Goal: Information Seeking & Learning: Learn about a topic

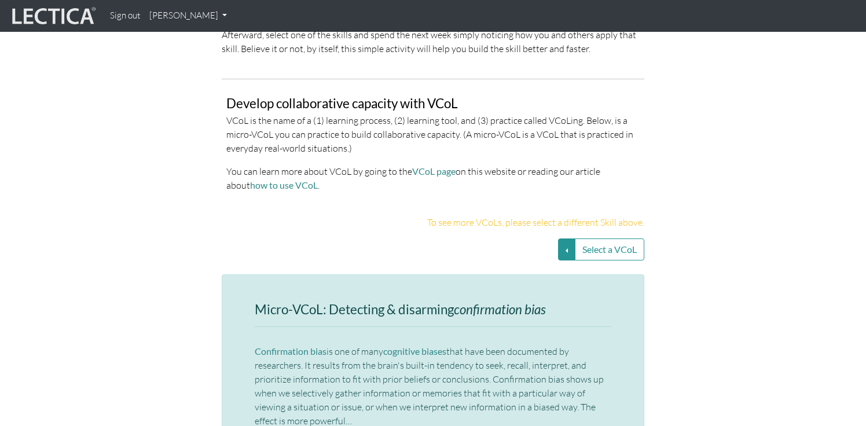
scroll to position [2406, 0]
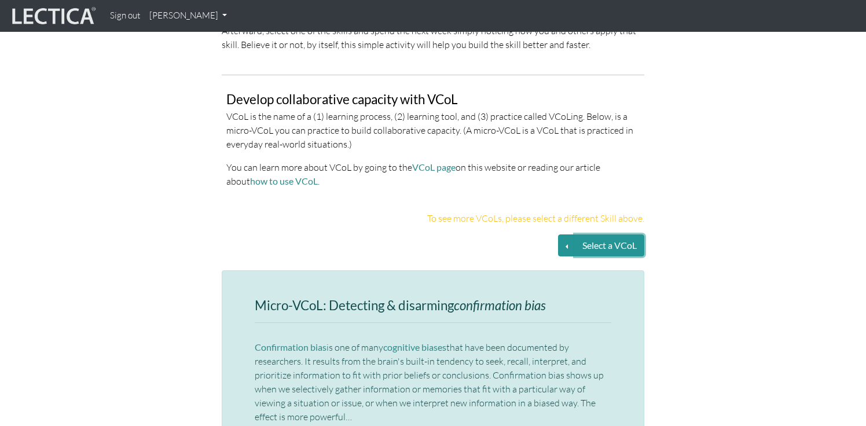
click at [591, 234] on button "Select a VCoL" at bounding box center [609, 245] width 69 height 22
click at [569, 234] on button "Select a VCoL" at bounding box center [566, 245] width 17 height 22
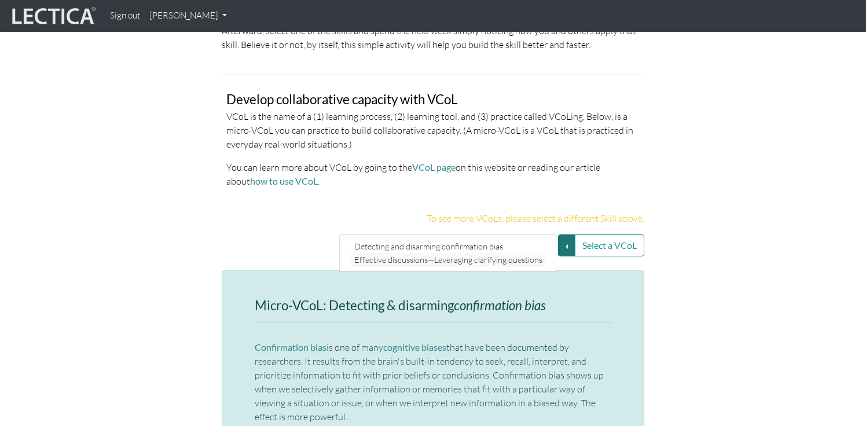
click at [505, 253] on link "Effective discussions—Leveraging clarifying questions" at bounding box center [448, 259] width 194 height 13
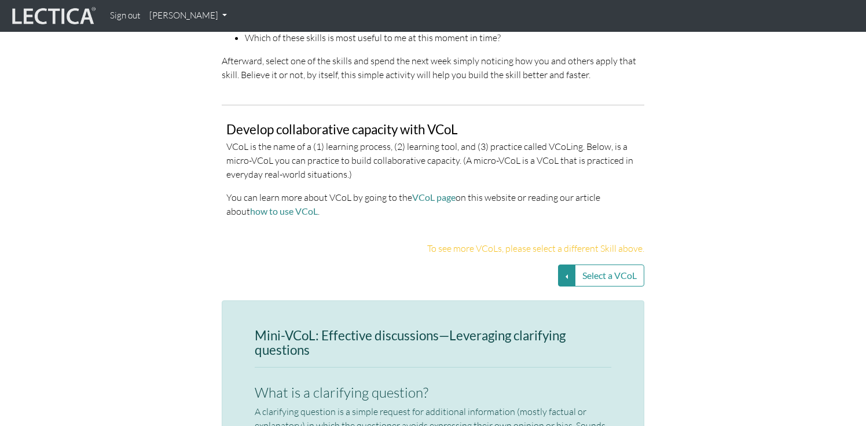
scroll to position [2433, 0]
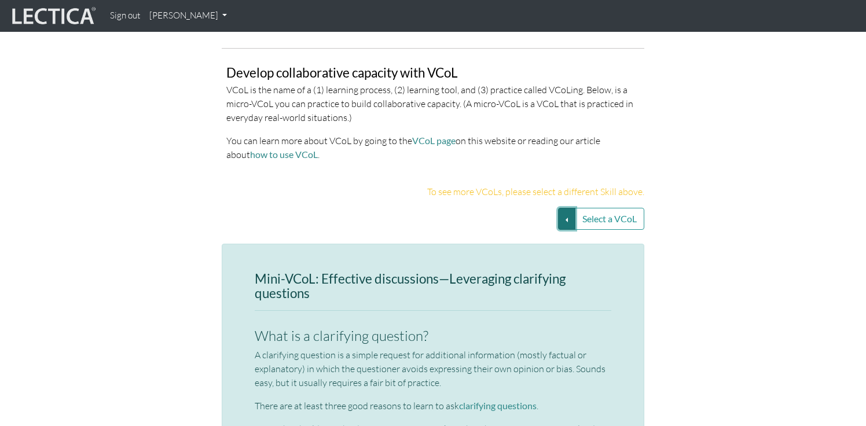
click at [559, 208] on button "Select a VCoL" at bounding box center [566, 219] width 17 height 22
click at [496, 213] on link "Detecting and disarming confirmation bias" at bounding box center [448, 219] width 194 height 13
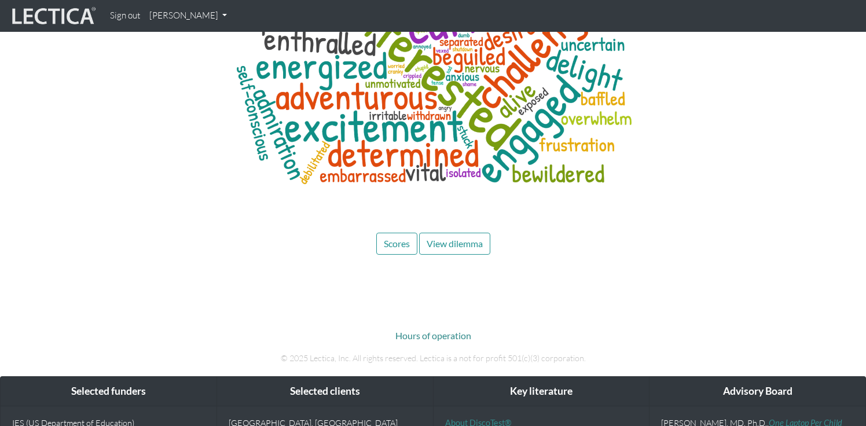
scroll to position [5481, 0]
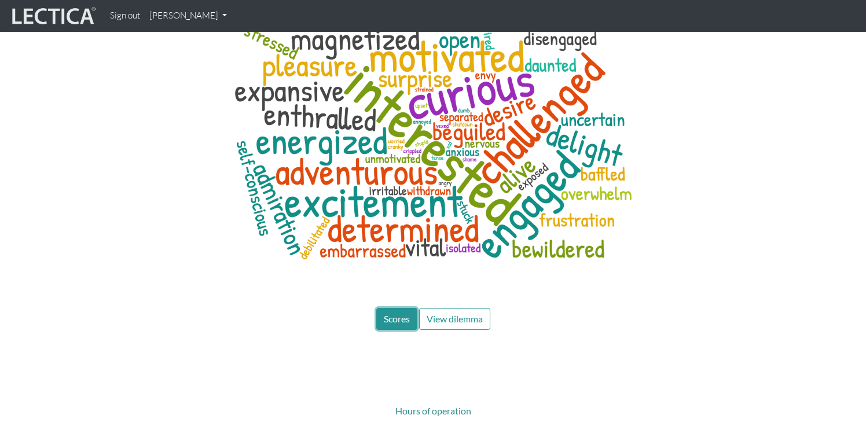
click at [407, 313] on span "Scores" at bounding box center [397, 318] width 26 height 11
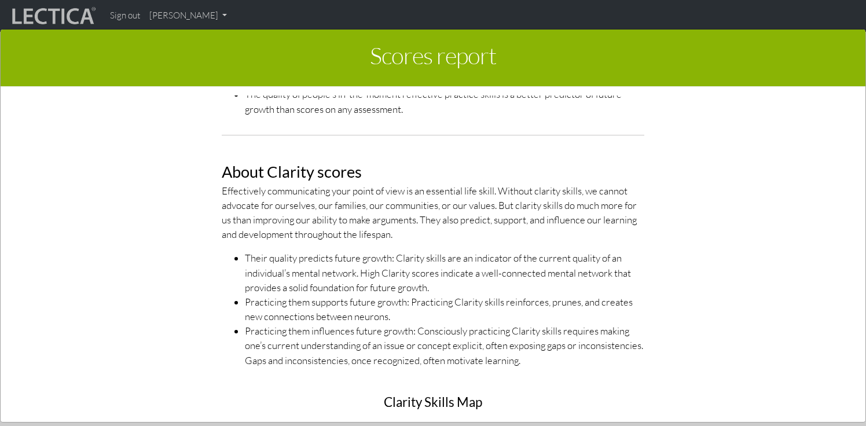
scroll to position [402, 0]
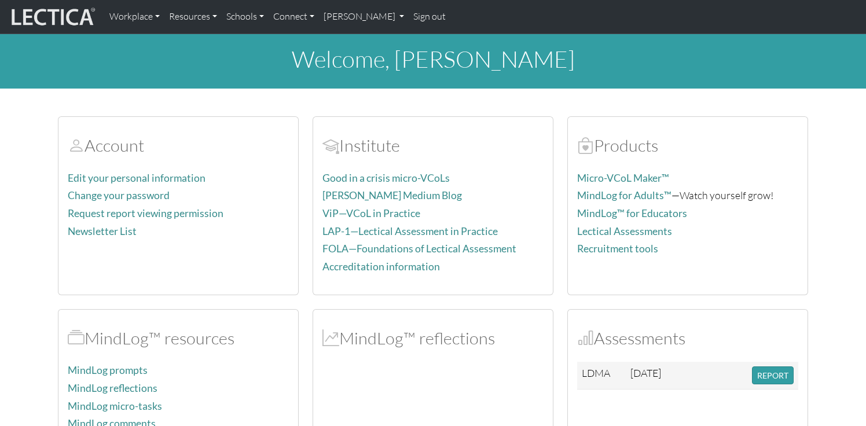
scroll to position [226, 0]
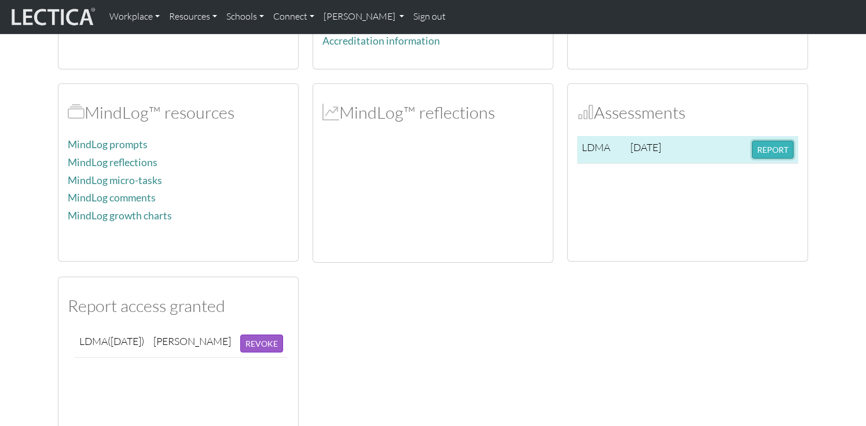
click at [760, 153] on button "REPORT" at bounding box center [773, 150] width 42 height 18
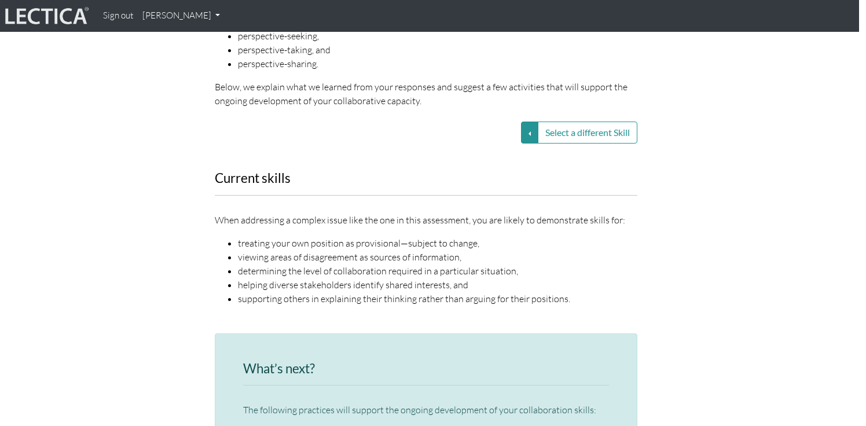
scroll to position [1501, 7]
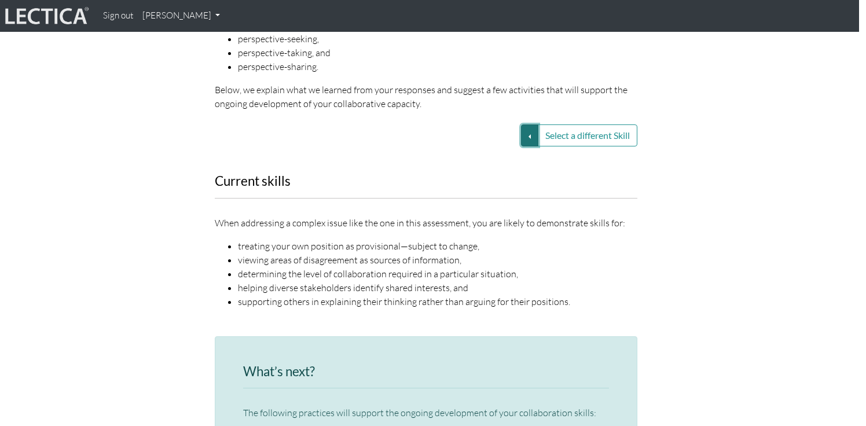
click at [523, 124] on button "Select a different Skill" at bounding box center [529, 135] width 17 height 22
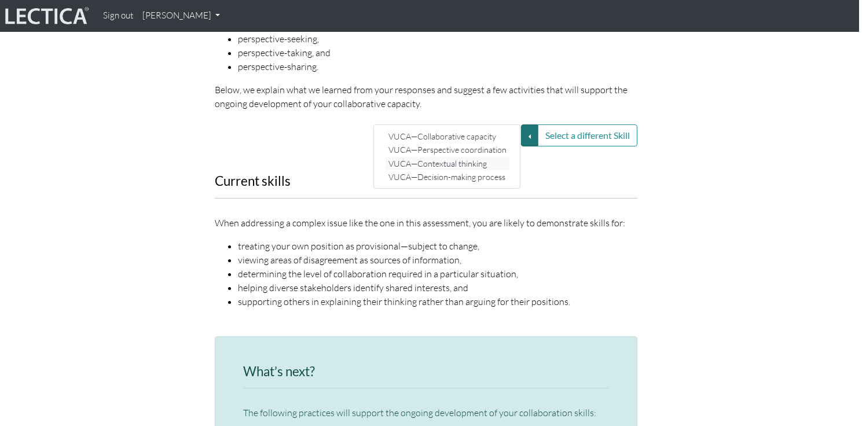
click at [481, 157] on link "VUCA—Contextual thinking" at bounding box center [447, 163] width 124 height 13
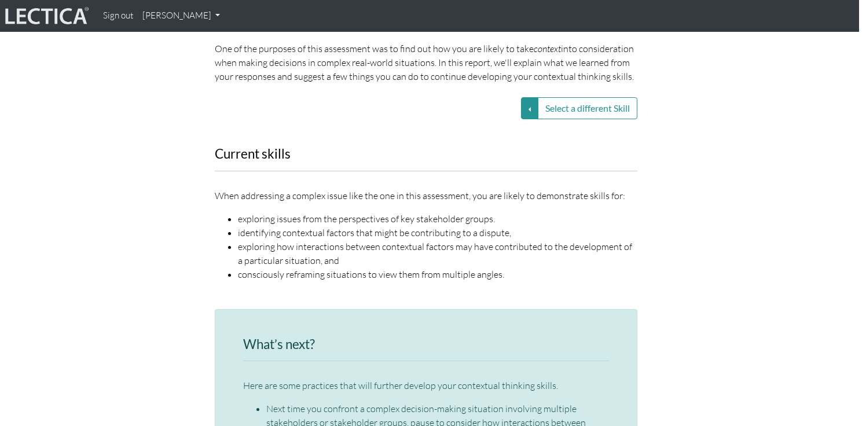
scroll to position [1566, 7]
drag, startPoint x: 256, startPoint y: 204, endPoint x: 458, endPoint y: 204, distance: 201.9
click at [458, 211] on li "exploring issues from the perspectives of key stakeholder groups." at bounding box center [437, 218] width 399 height 14
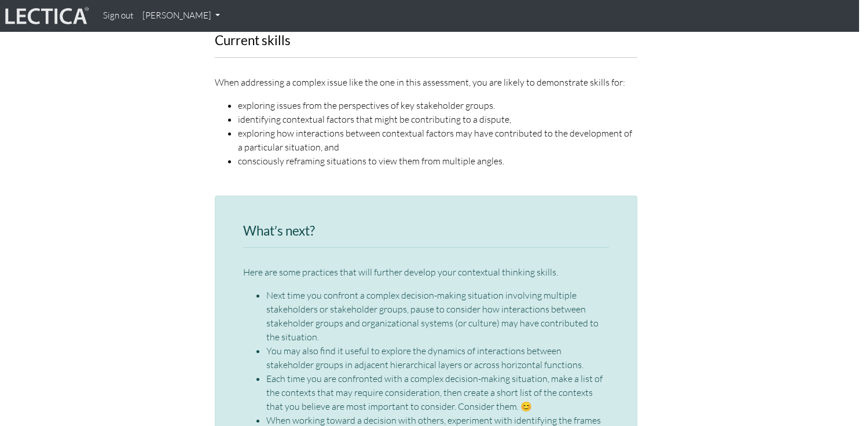
scroll to position [1689, 7]
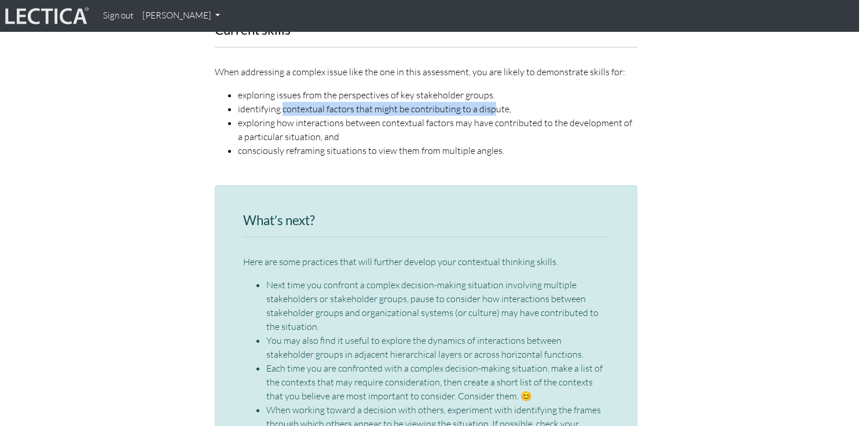
drag, startPoint x: 282, startPoint y: 95, endPoint x: 492, endPoint y: 95, distance: 210.0
click at [492, 102] on li "identifying contextual factors that might be contributing to a dispute," at bounding box center [437, 109] width 399 height 14
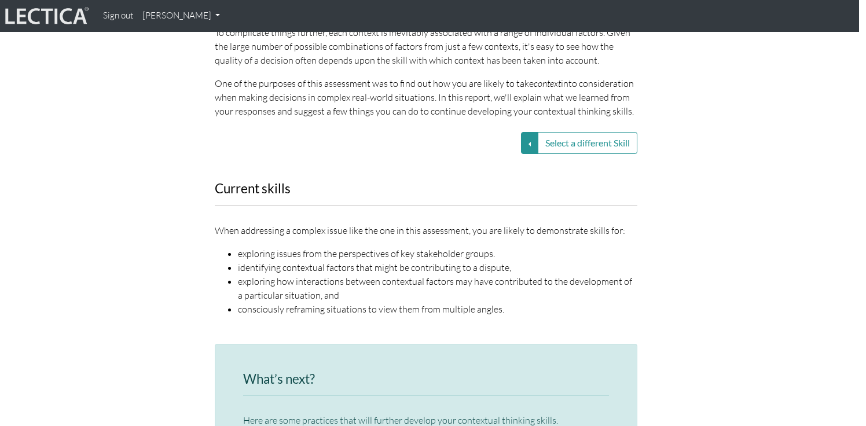
scroll to position [1502, 7]
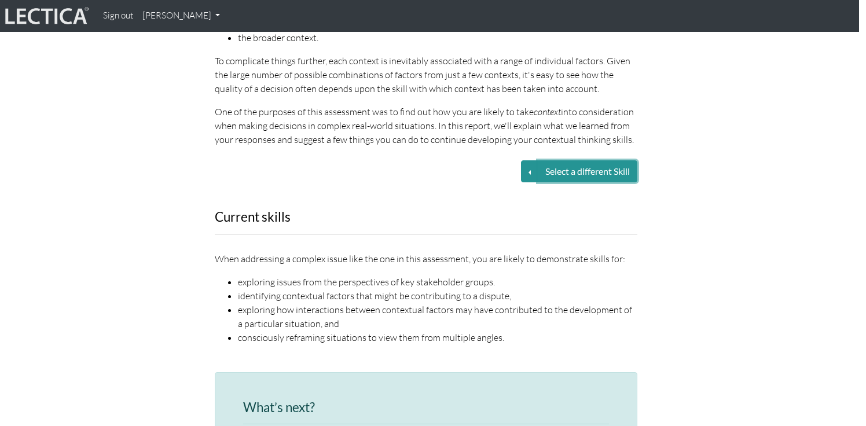
click at [561, 160] on button "Select a different Skill" at bounding box center [587, 171] width 100 height 22
click at [526, 160] on button "Select a different Skill" at bounding box center [529, 171] width 17 height 22
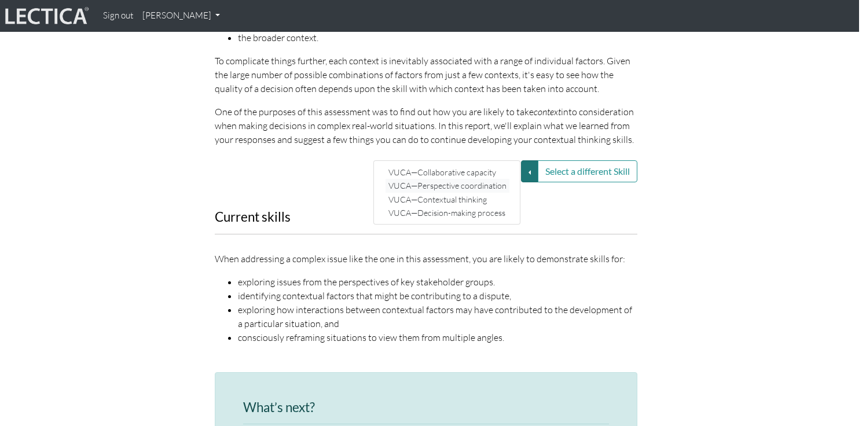
click at [478, 179] on link "VUCA—Perspective coordination" at bounding box center [447, 185] width 124 height 13
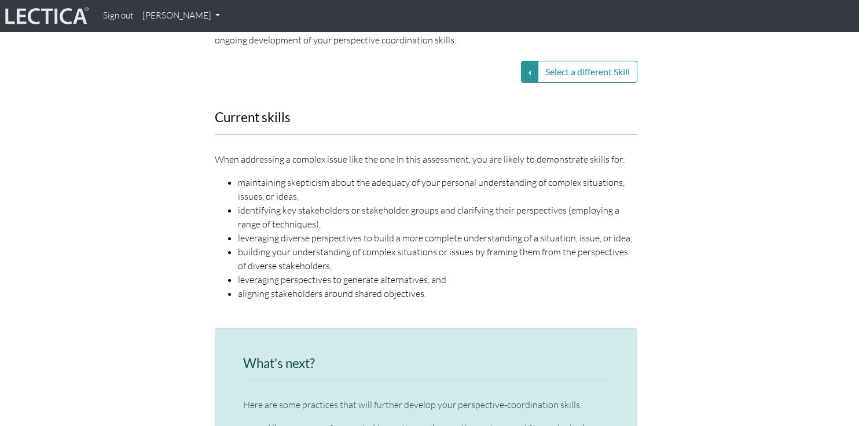
scroll to position [1553, 7]
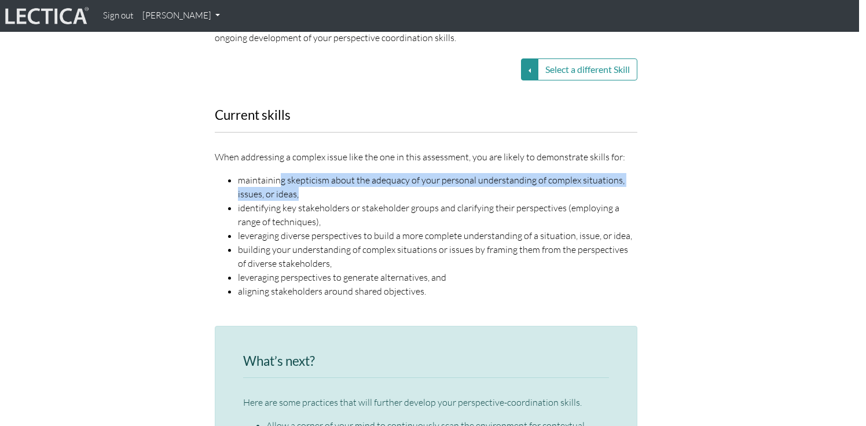
drag, startPoint x: 278, startPoint y: 151, endPoint x: 407, endPoint y: 160, distance: 128.8
click at [407, 173] on li "maintaining skepticism about the adequacy of your personal understanding of com…" at bounding box center [437, 187] width 399 height 28
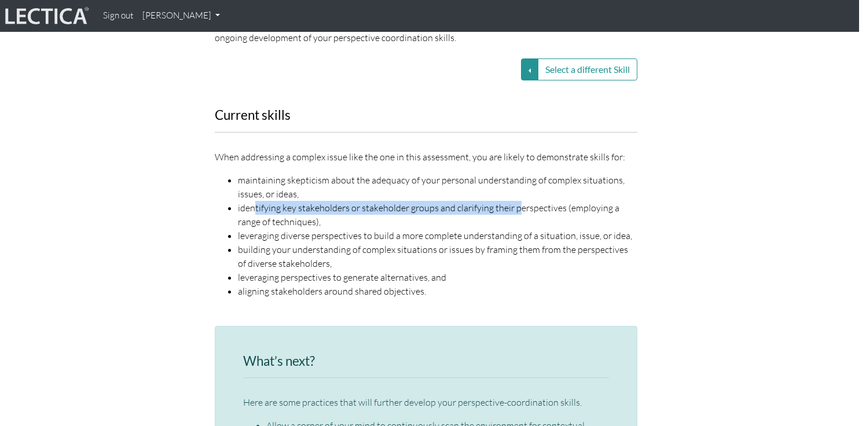
drag, startPoint x: 253, startPoint y: 178, endPoint x: 516, endPoint y: 185, distance: 262.8
click at [516, 201] on li "identifying key stakeholders or stakeholder groups and clarifying their perspec…" at bounding box center [437, 215] width 399 height 28
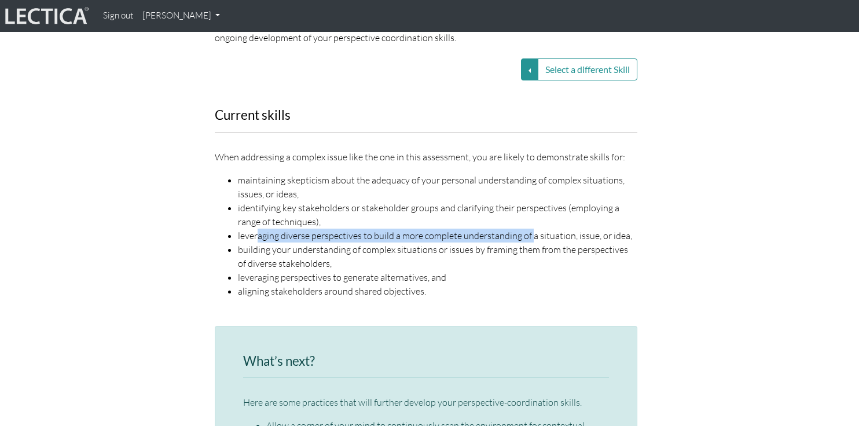
drag, startPoint x: 256, startPoint y: 206, endPoint x: 531, endPoint y: 209, distance: 274.8
click at [531, 229] on li "leveraging diverse perspectives to build a more complete understanding of a sit…" at bounding box center [437, 236] width 399 height 14
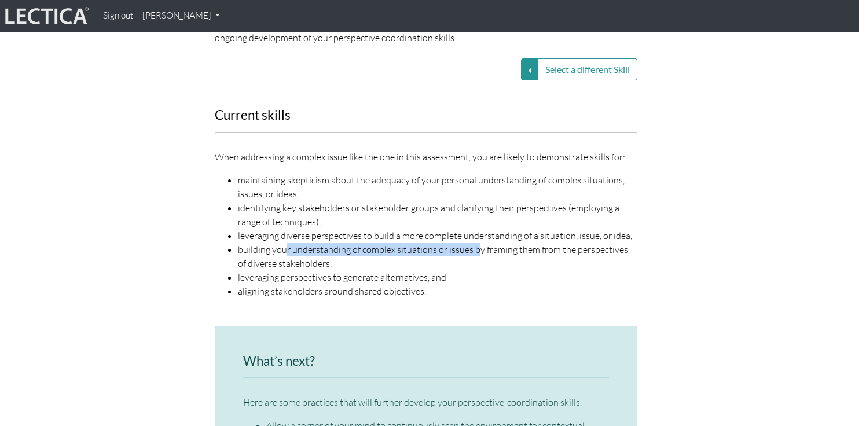
drag, startPoint x: 285, startPoint y: 218, endPoint x: 476, endPoint y: 222, distance: 191.6
click at [476, 242] on li "building your understanding of complex situations or issues by framing them fro…" at bounding box center [437, 256] width 399 height 28
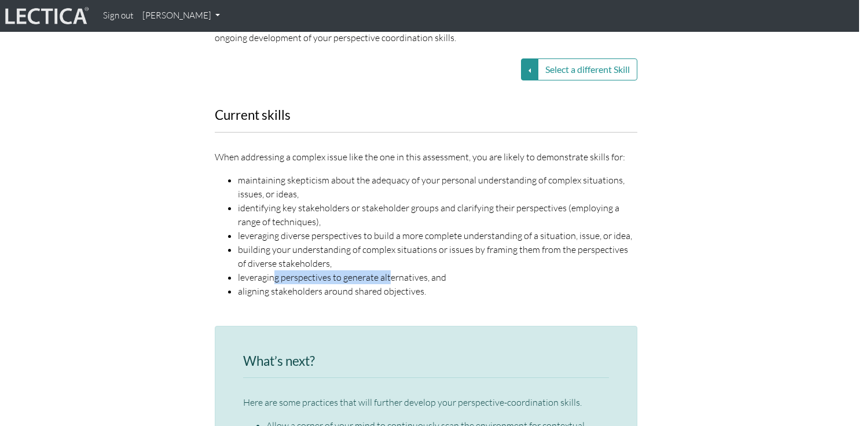
drag, startPoint x: 273, startPoint y: 246, endPoint x: 391, endPoint y: 243, distance: 117.5
click at [391, 270] on li "leveraging perspectives to generate alternatives, and" at bounding box center [437, 277] width 399 height 14
drag, startPoint x: 264, startPoint y: 257, endPoint x: 334, endPoint y: 263, distance: 70.2
click at [334, 284] on li "aligning stakeholders around shared objectives." at bounding box center [437, 291] width 399 height 14
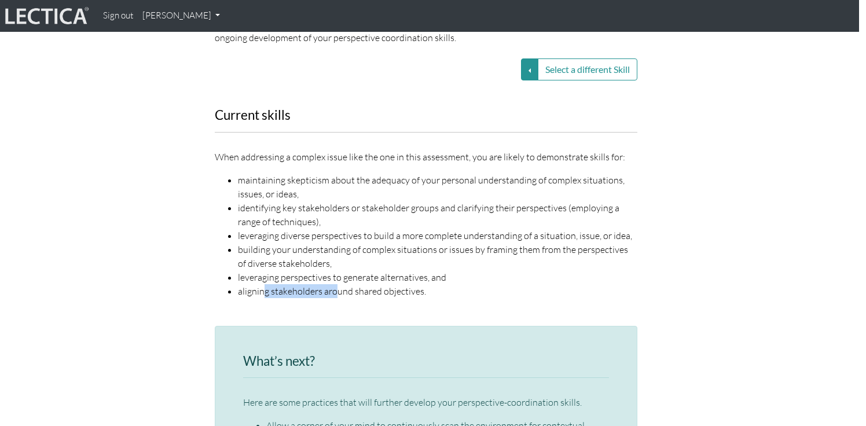
click at [334, 284] on li "aligning stakeholders around shared objectives." at bounding box center [437, 291] width 399 height 14
drag, startPoint x: 334, startPoint y: 263, endPoint x: 372, endPoint y: 263, distance: 38.2
click at [372, 284] on li "aligning stakeholders around shared objectives." at bounding box center [437, 291] width 399 height 14
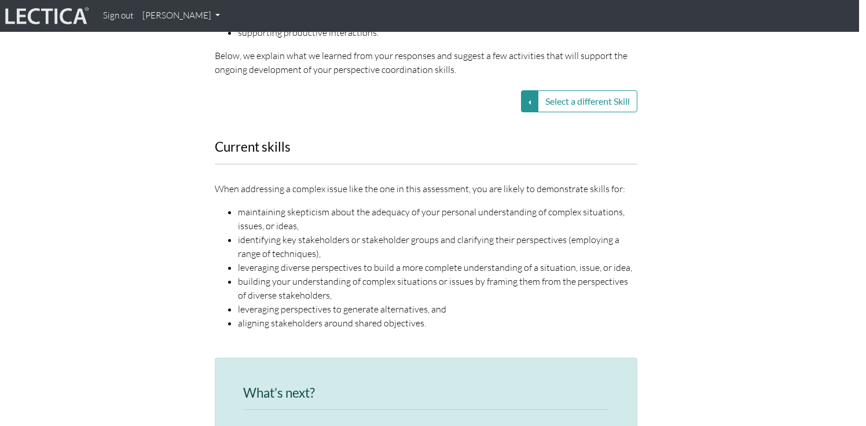
scroll to position [1464, 7]
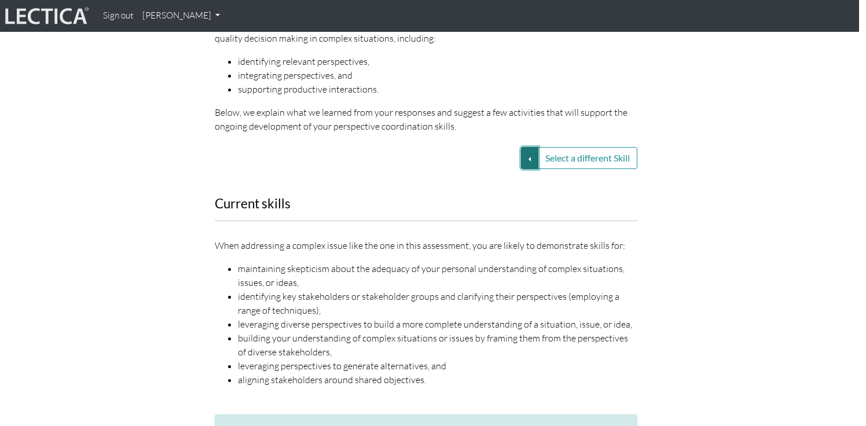
click at [524, 147] on button "Select a different Skill" at bounding box center [529, 158] width 17 height 22
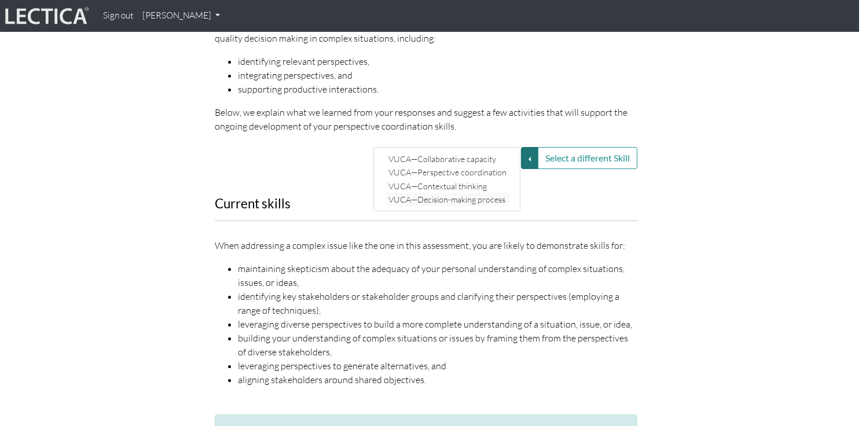
click at [466, 193] on link "VUCA—Decision-making process" at bounding box center [447, 199] width 124 height 13
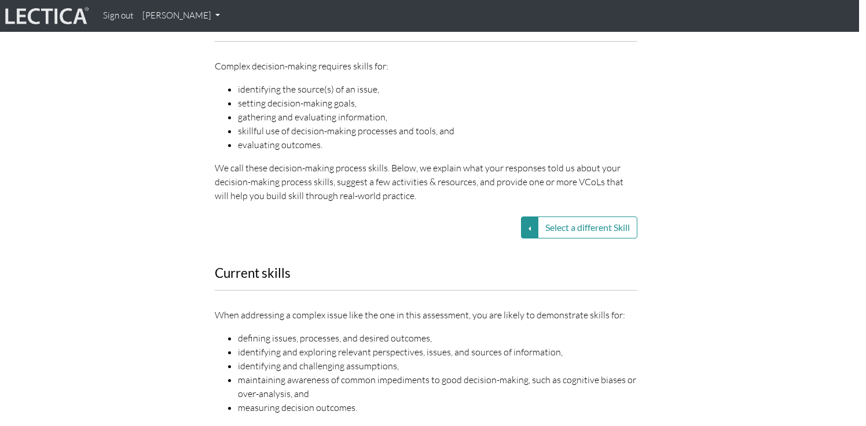
scroll to position [1418, 7]
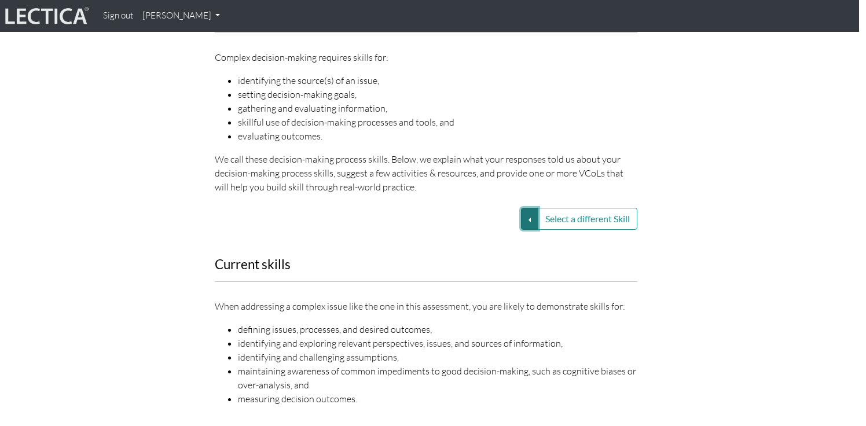
click at [522, 208] on button "Select a different Skill" at bounding box center [529, 219] width 17 height 22
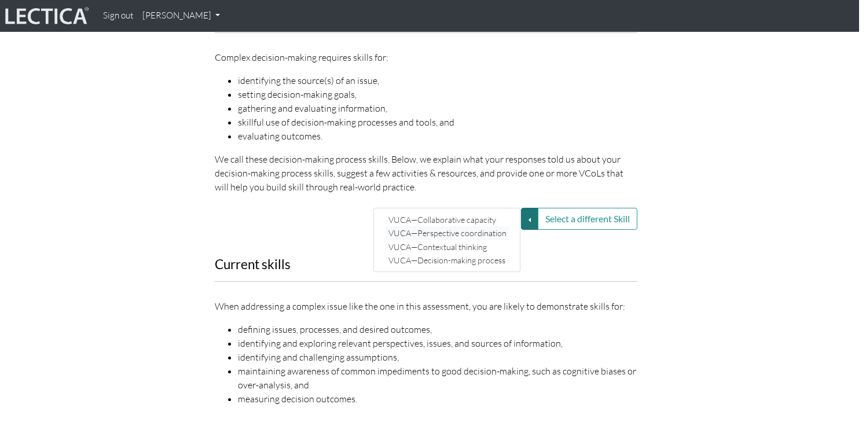
click at [492, 226] on link "VUCA—Perspective coordination" at bounding box center [447, 232] width 124 height 13
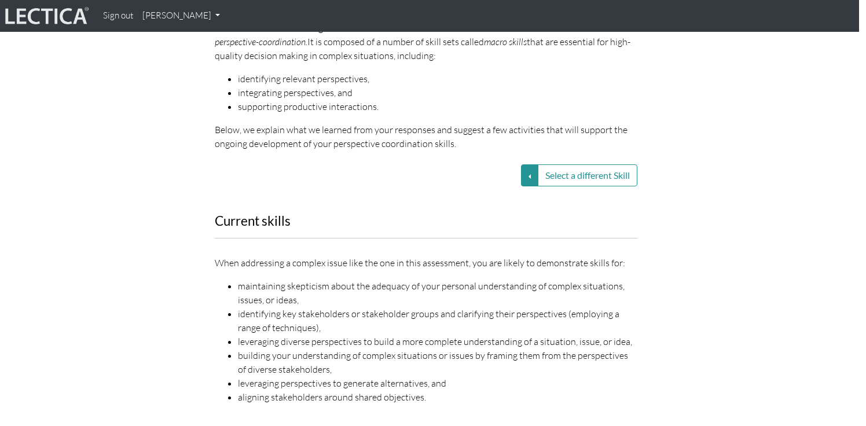
scroll to position [1441, 7]
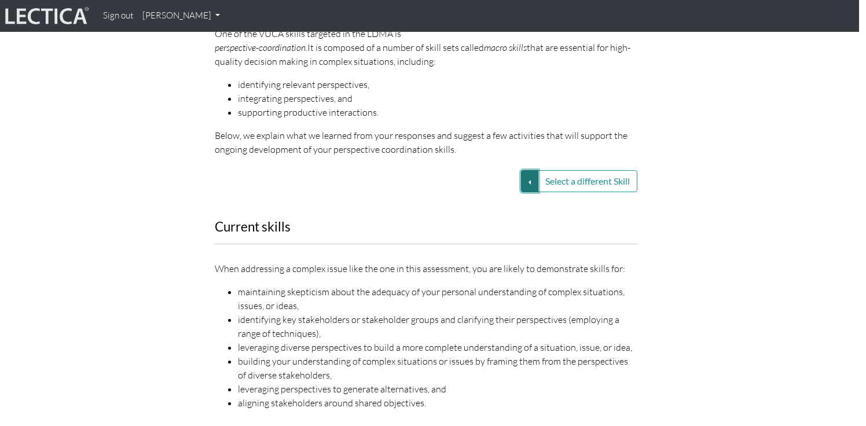
click at [524, 170] on button "Select a different Skill" at bounding box center [529, 181] width 17 height 22
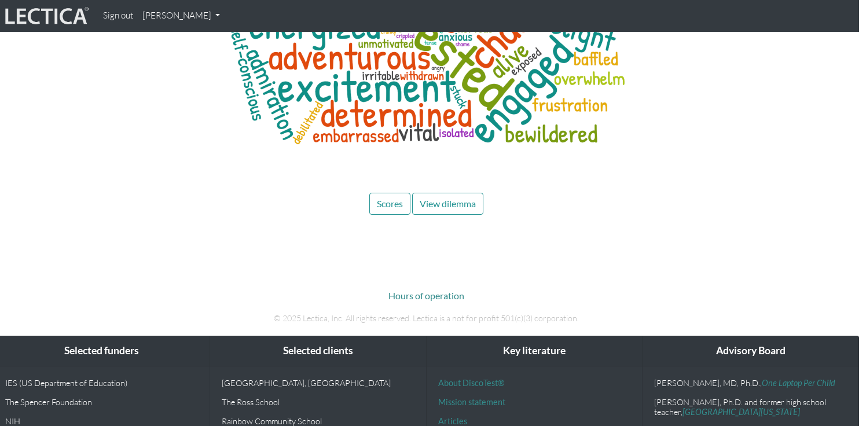
scroll to position [4698, 7]
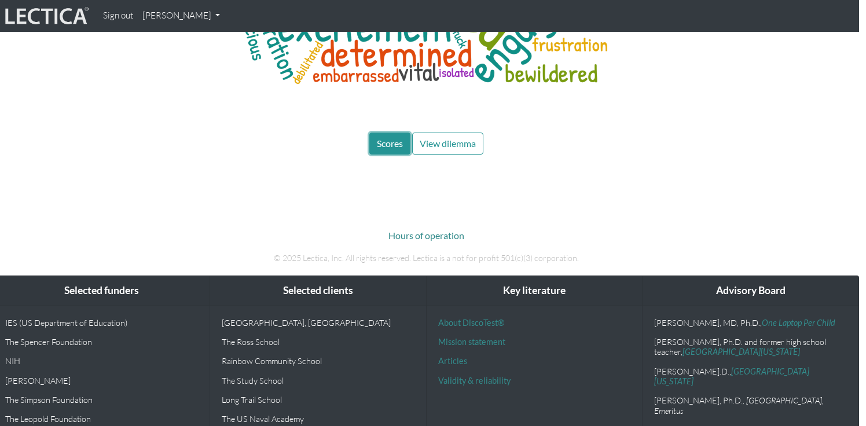
click at [389, 132] on button "Scores" at bounding box center [389, 143] width 41 height 22
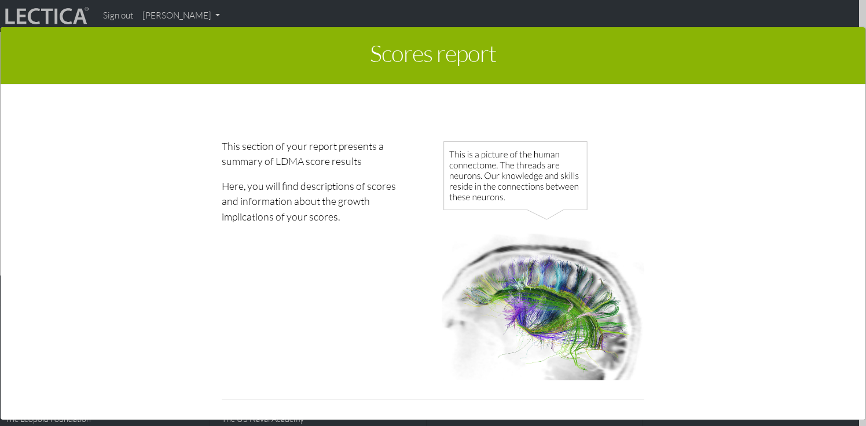
scroll to position [0, 0]
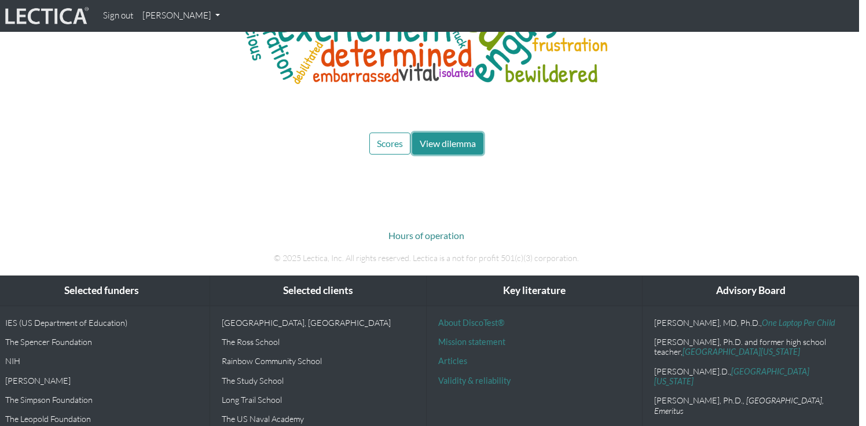
click at [448, 138] on span "View dilemma" at bounding box center [447, 143] width 56 height 11
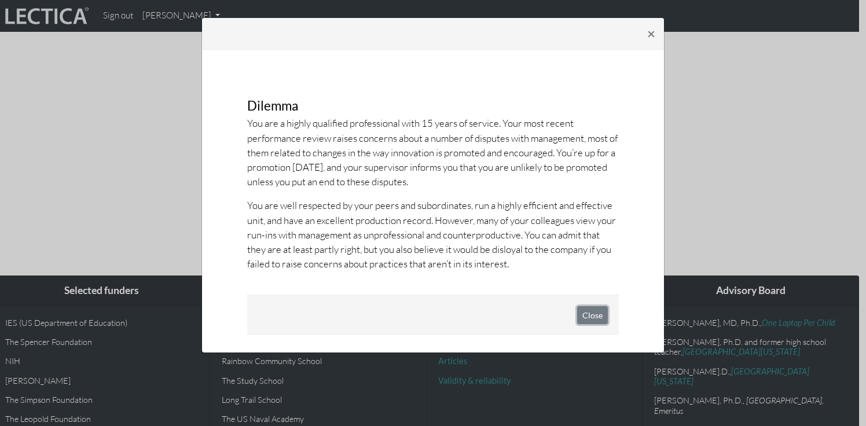
click at [597, 316] on button "Close" at bounding box center [592, 315] width 31 height 18
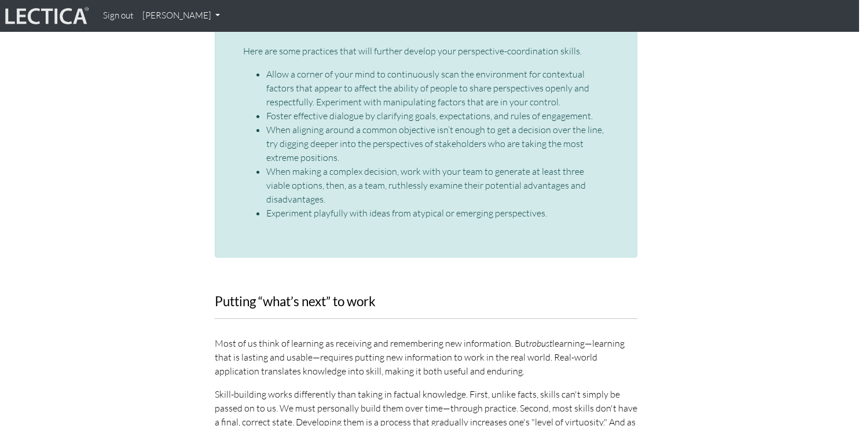
scroll to position [1820, 7]
